Goal: Transaction & Acquisition: Purchase product/service

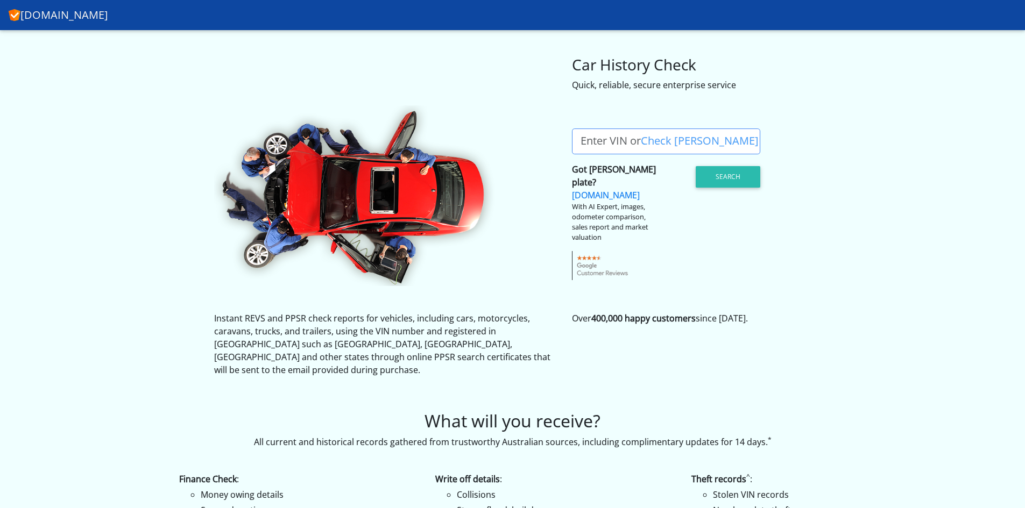
click at [611, 140] on label "Enter VIN or Check Rego" at bounding box center [669, 142] width 195 height 26
click at [611, 140] on input "Enter VIN or Check Rego" at bounding box center [666, 142] width 188 height 26
paste input "[US_VEHICLE_IDENTIFICATION_NUMBER]"
type input "[US_VEHICLE_IDENTIFICATION_NUMBER]"
click at [728, 175] on button "Search" at bounding box center [728, 177] width 65 height 22
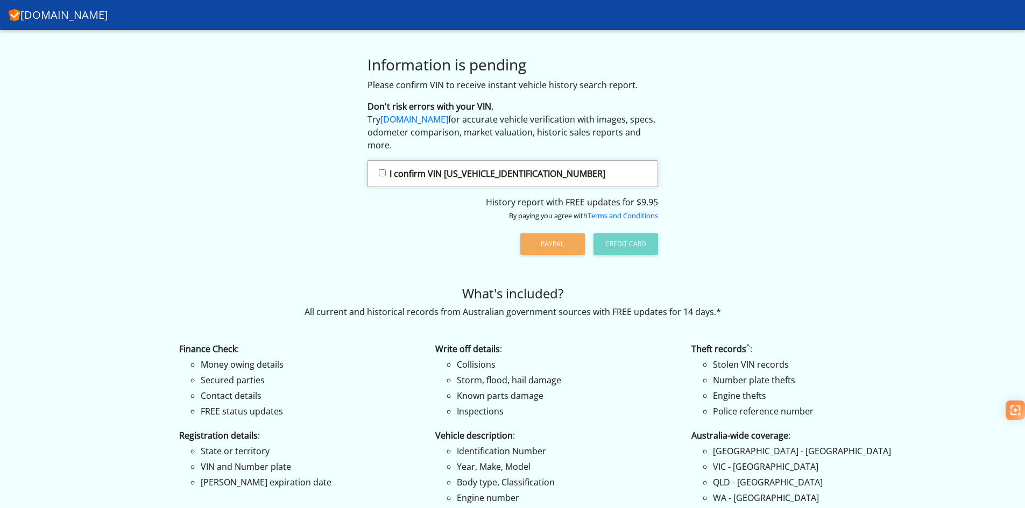
click at [462, 179] on strong "I confirm VIN [US_VEHICLE_IDENTIFICATION_NUMBER]" at bounding box center [497, 174] width 216 height 12
click at [386, 176] on input "I confirm VIN [US_VEHICLE_IDENTIFICATION_NUMBER]" at bounding box center [382, 172] width 7 height 7
checkbox input "true"
click at [413, 118] on link "[DOMAIN_NAME]" at bounding box center [414, 120] width 68 height 12
click at [628, 247] on div "PayPal Credit Card" at bounding box center [512, 244] width 290 height 28
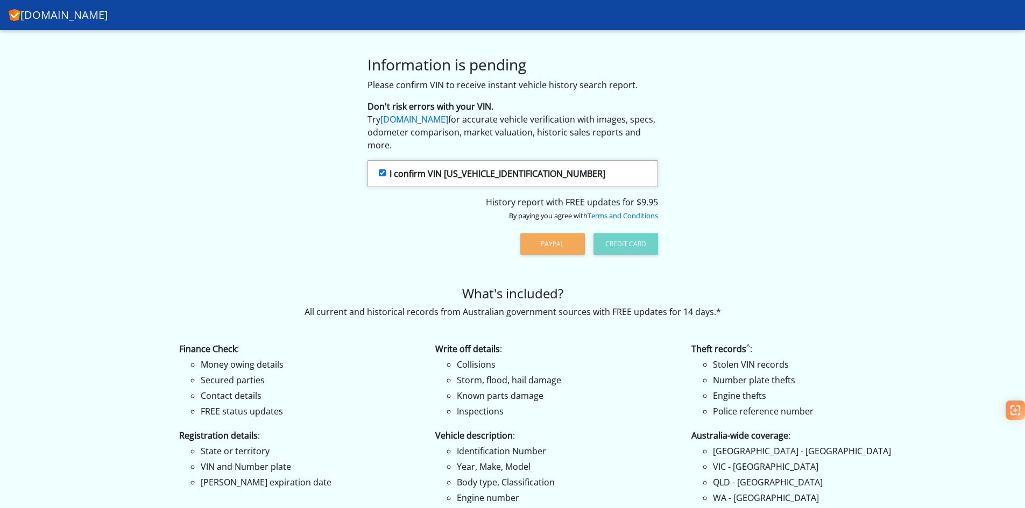
click at [605, 178] on label "I confirm VIN [US_VEHICLE_IDENTIFICATION_NUMBER]" at bounding box center [512, 173] width 290 height 27
click at [386, 176] on input "I confirm VIN [US_VEHICLE_IDENTIFICATION_NUMBER]" at bounding box center [382, 172] width 7 height 7
click at [605, 178] on label "I confirm VIN [US_VEHICLE_IDENTIFICATION_NUMBER]" at bounding box center [512, 173] width 290 height 27
click at [386, 176] on input "I confirm VIN 1C6SRFHT8RN174891" at bounding box center [382, 172] width 7 height 7
checkbox input "true"
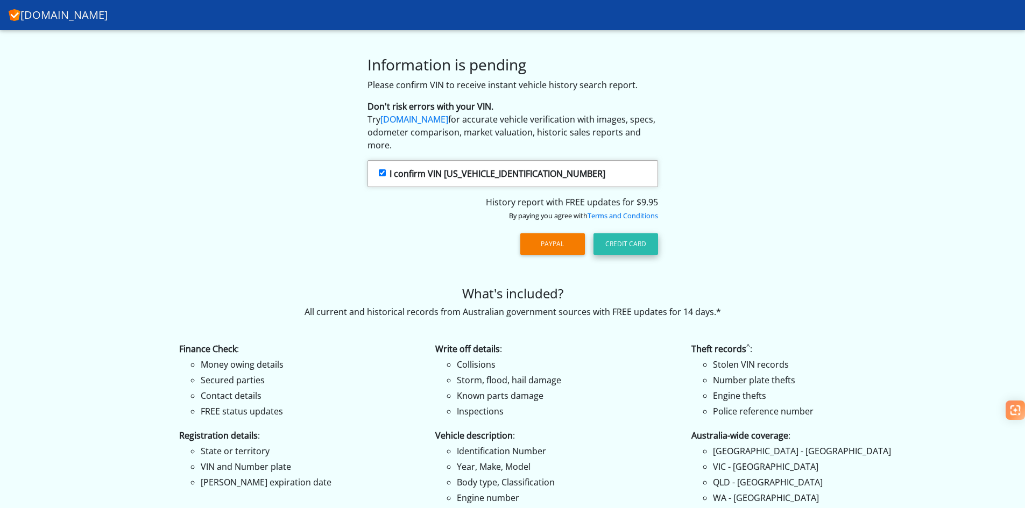
click at [643, 248] on button "Credit Card" at bounding box center [625, 244] width 65 height 22
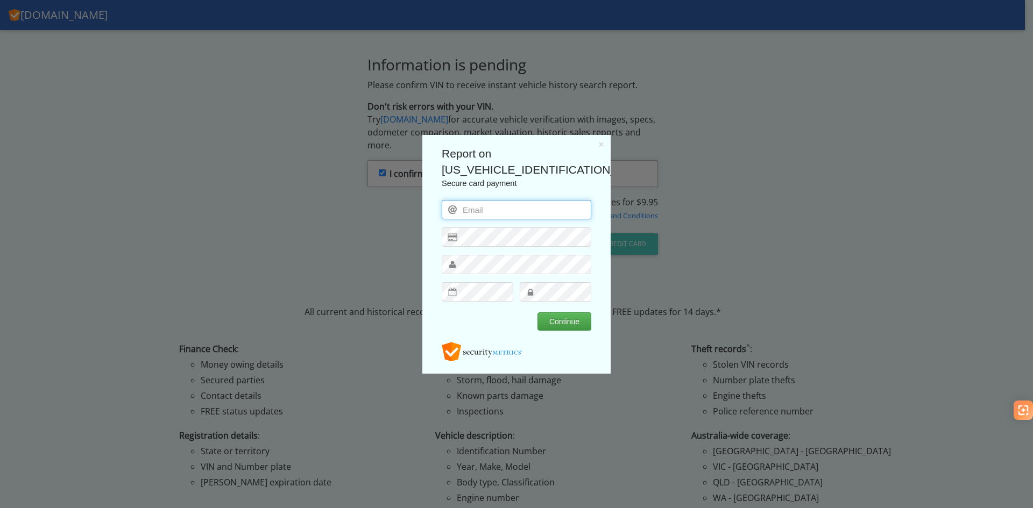
click at [517, 203] on input "email" at bounding box center [517, 209] width 150 height 19
type input "ross@hireways.co.nz"
click at [567, 317] on button "Continue" at bounding box center [564, 321] width 54 height 18
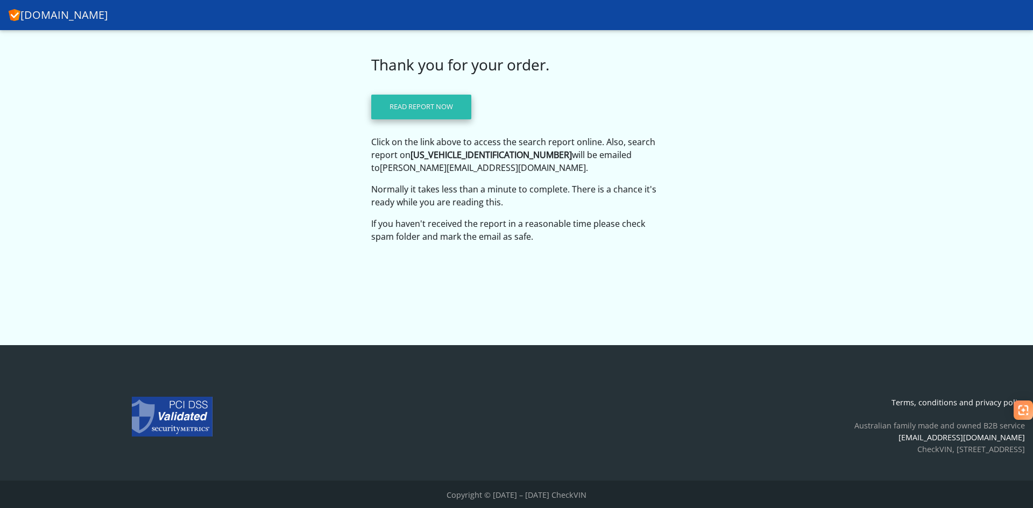
click at [401, 112] on link "Read report now" at bounding box center [421, 107] width 100 height 25
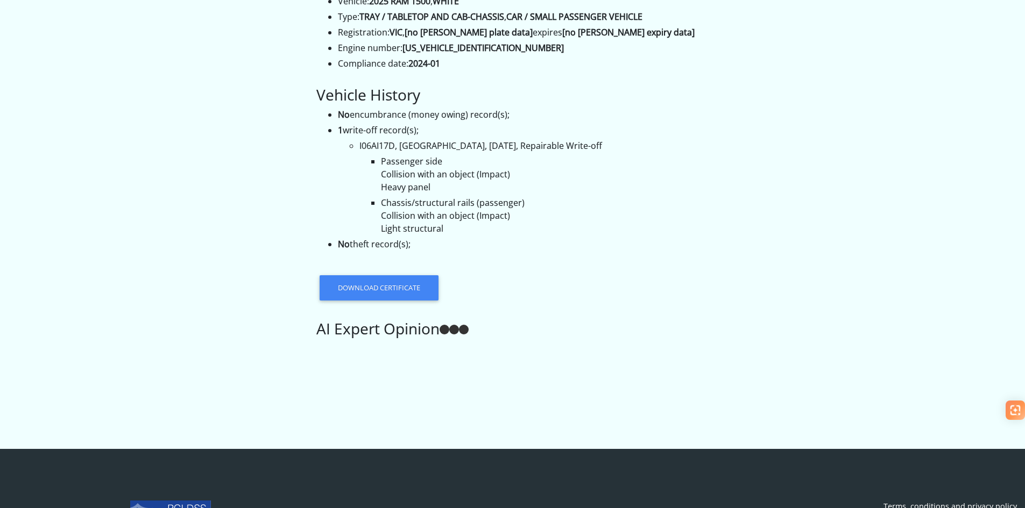
scroll to position [215, 0]
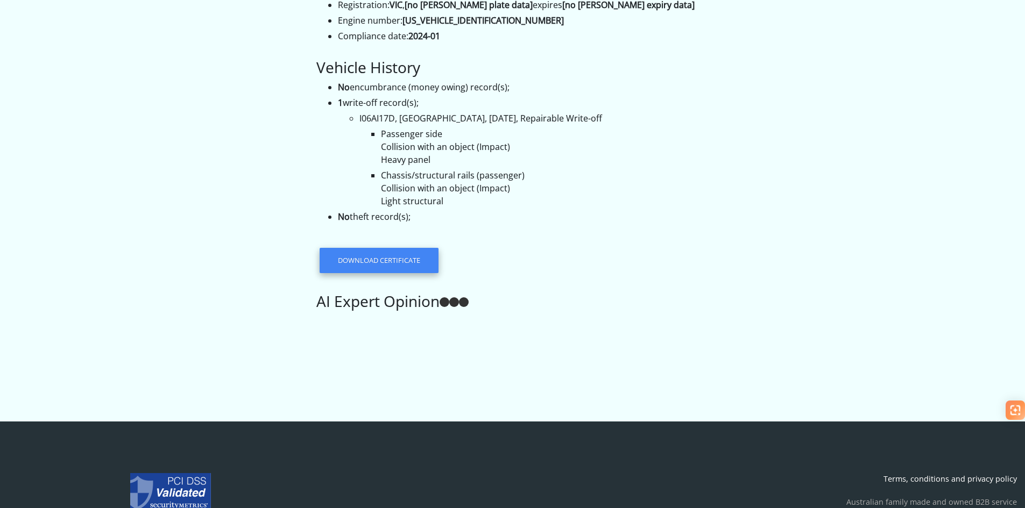
click at [394, 248] on link "Download certificate" at bounding box center [379, 260] width 119 height 25
